Goal: Information Seeking & Learning: Understand process/instructions

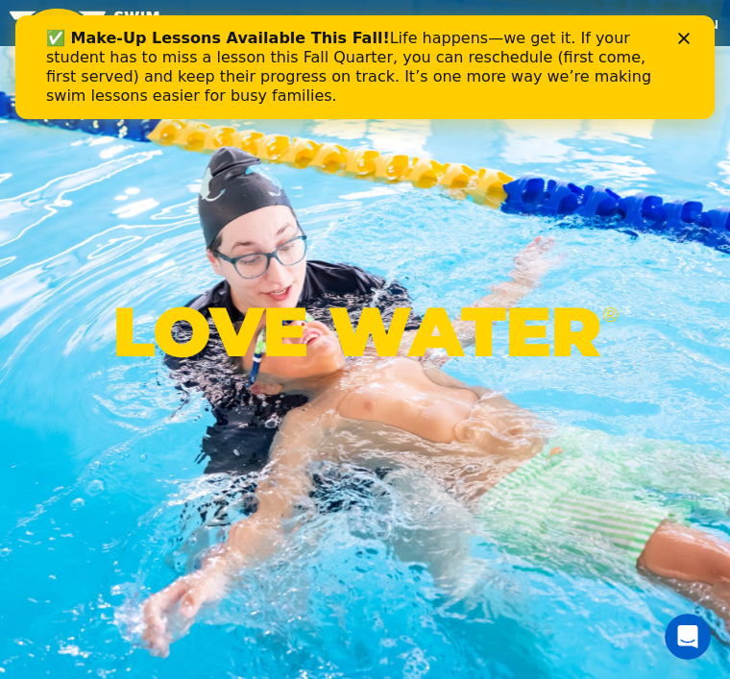
click at [684, 37] on icon "Close" at bounding box center [684, 39] width 12 height 12
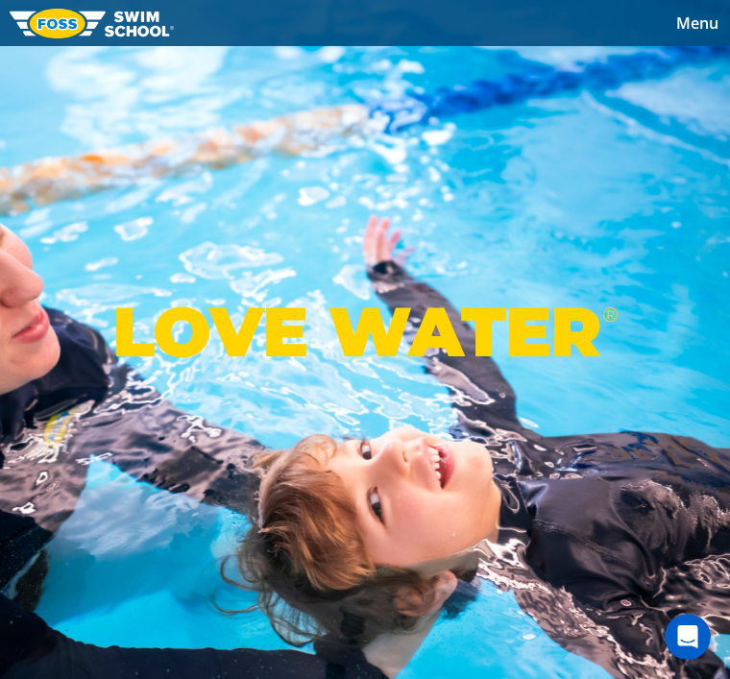
click at [699, 24] on span "Menu" at bounding box center [697, 22] width 42 height 21
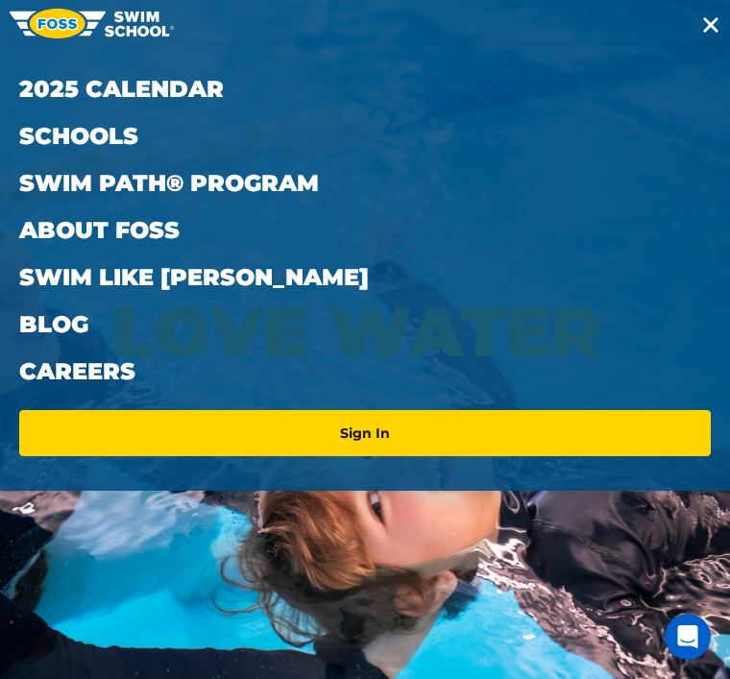
click at [121, 136] on link "Schools" at bounding box center [365, 135] width 692 height 47
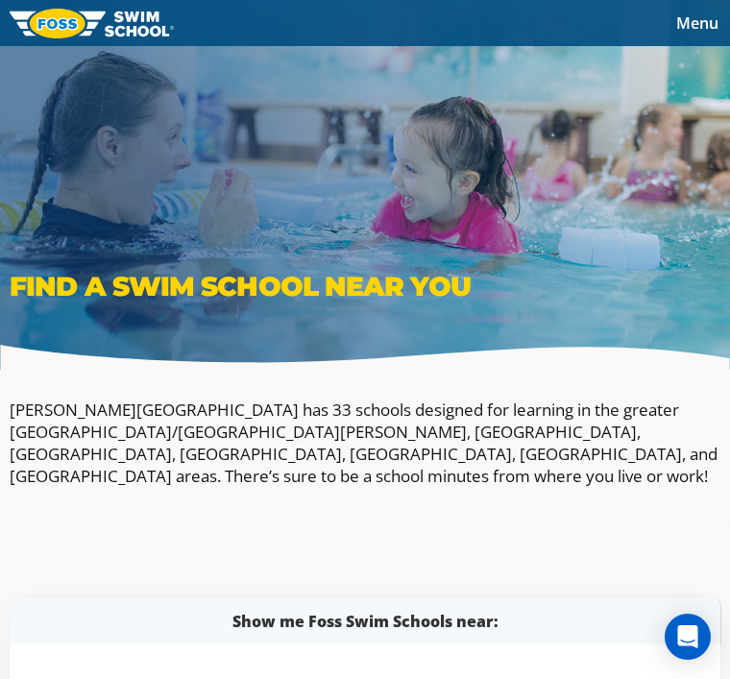
click at [705, 32] on span "Menu" at bounding box center [697, 22] width 42 height 21
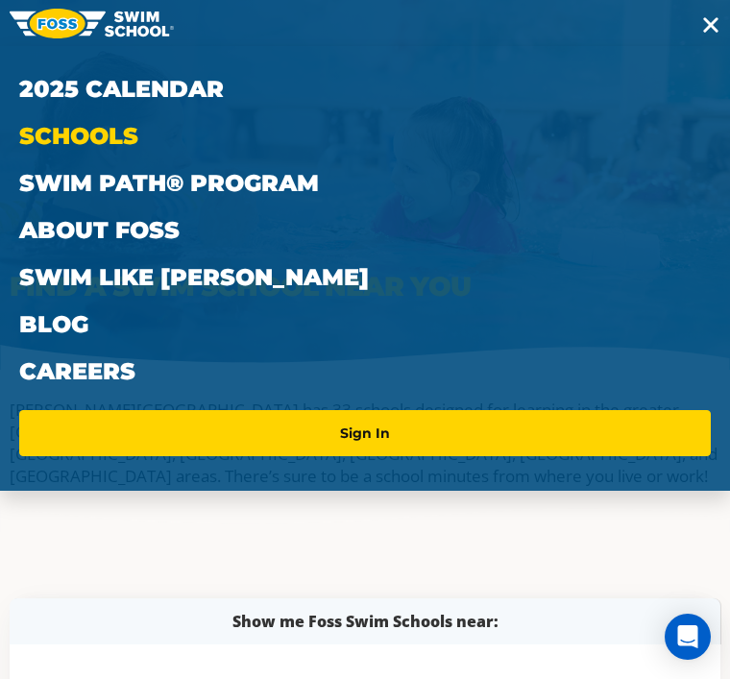
click at [257, 184] on link "Swim Path® Program" at bounding box center [365, 182] width 692 height 47
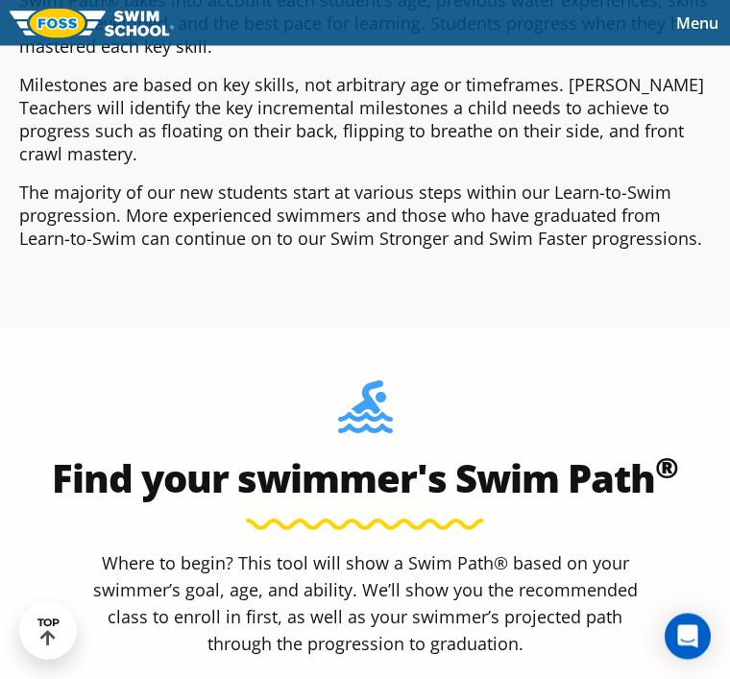
scroll to position [703, 0]
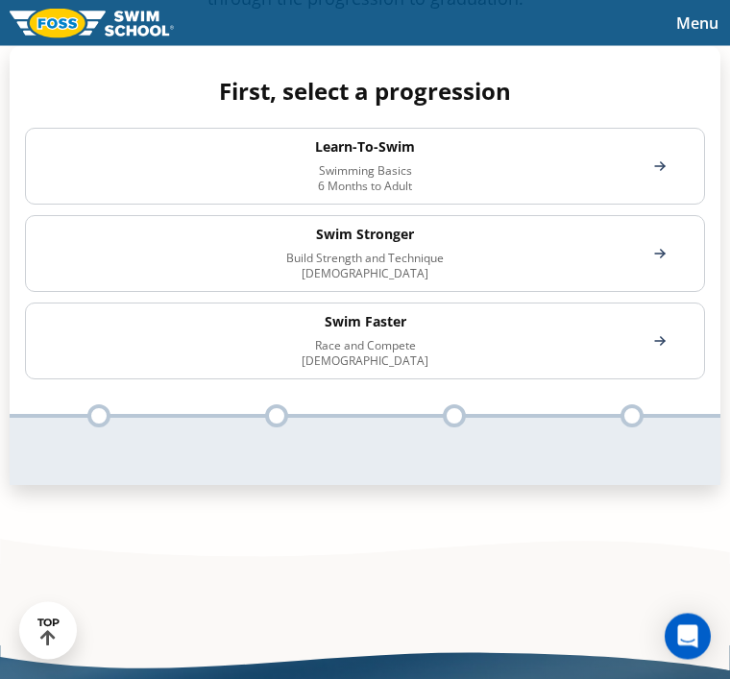
scroll to position [1351, 0]
click at [459, 138] on h4 "Learn-To-Swim" at bounding box center [364, 146] width 601 height 17
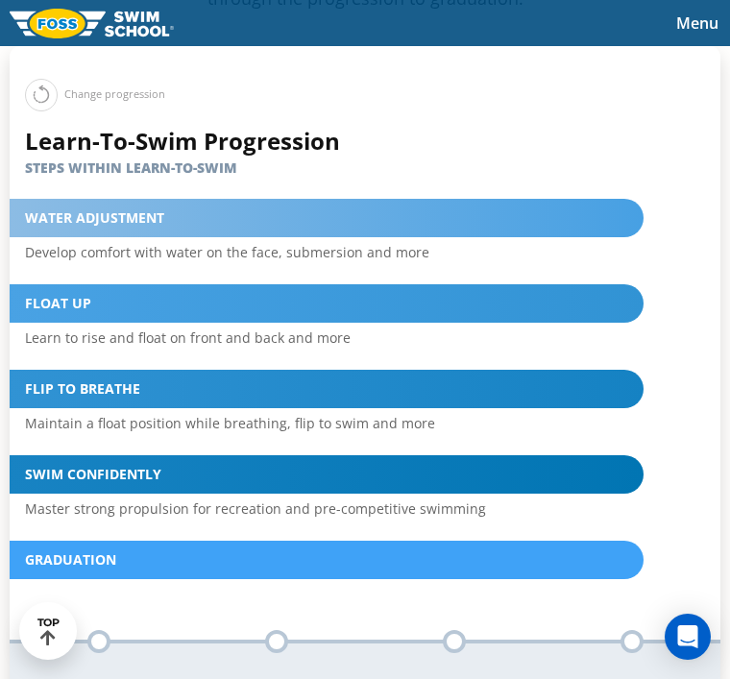
click at [46, 84] on button at bounding box center [41, 95] width 33 height 33
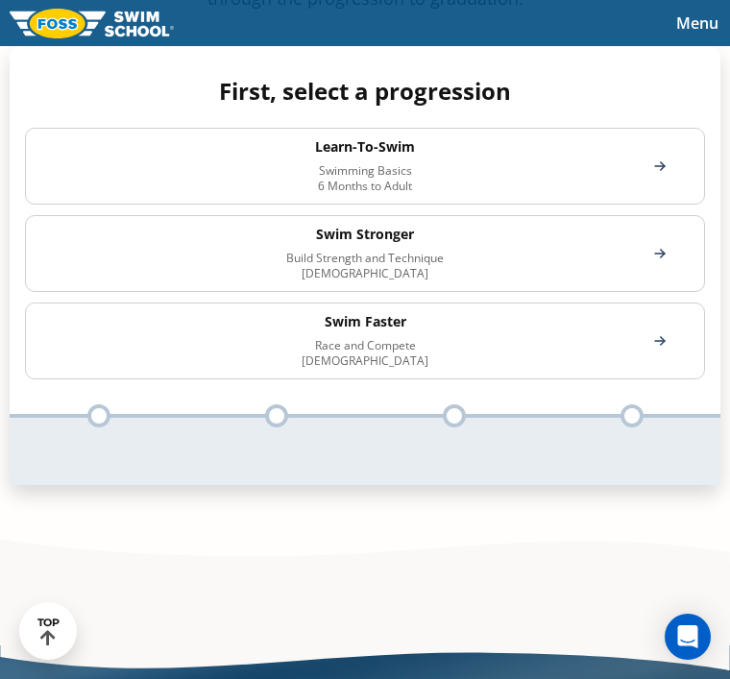
click at [447, 226] on h4 "Swim Stronger" at bounding box center [364, 234] width 601 height 17
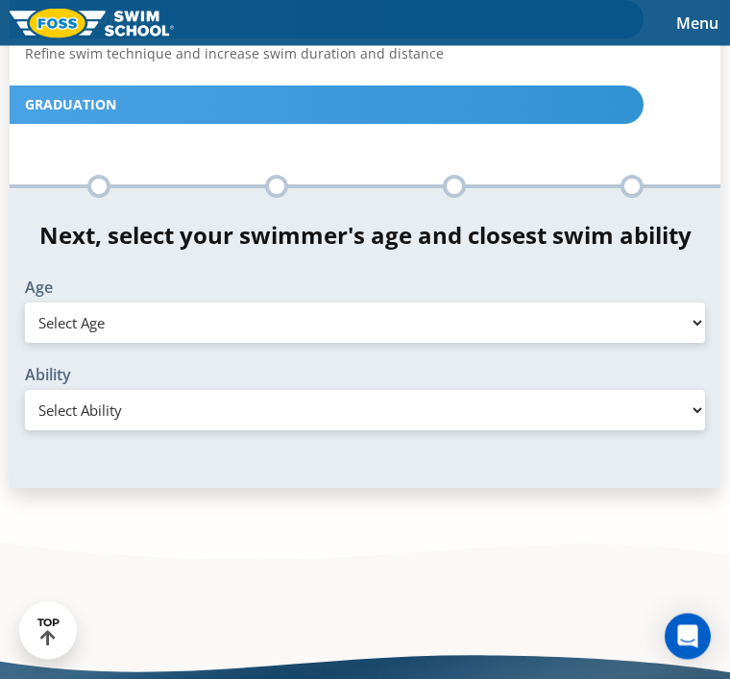
click at [680, 304] on select "Select Age 6 months - 1 year 1 year 2 years 3 years 4 years 5 years 6 years 7 y…" at bounding box center [365, 324] width 680 height 40
